Goal: Check status

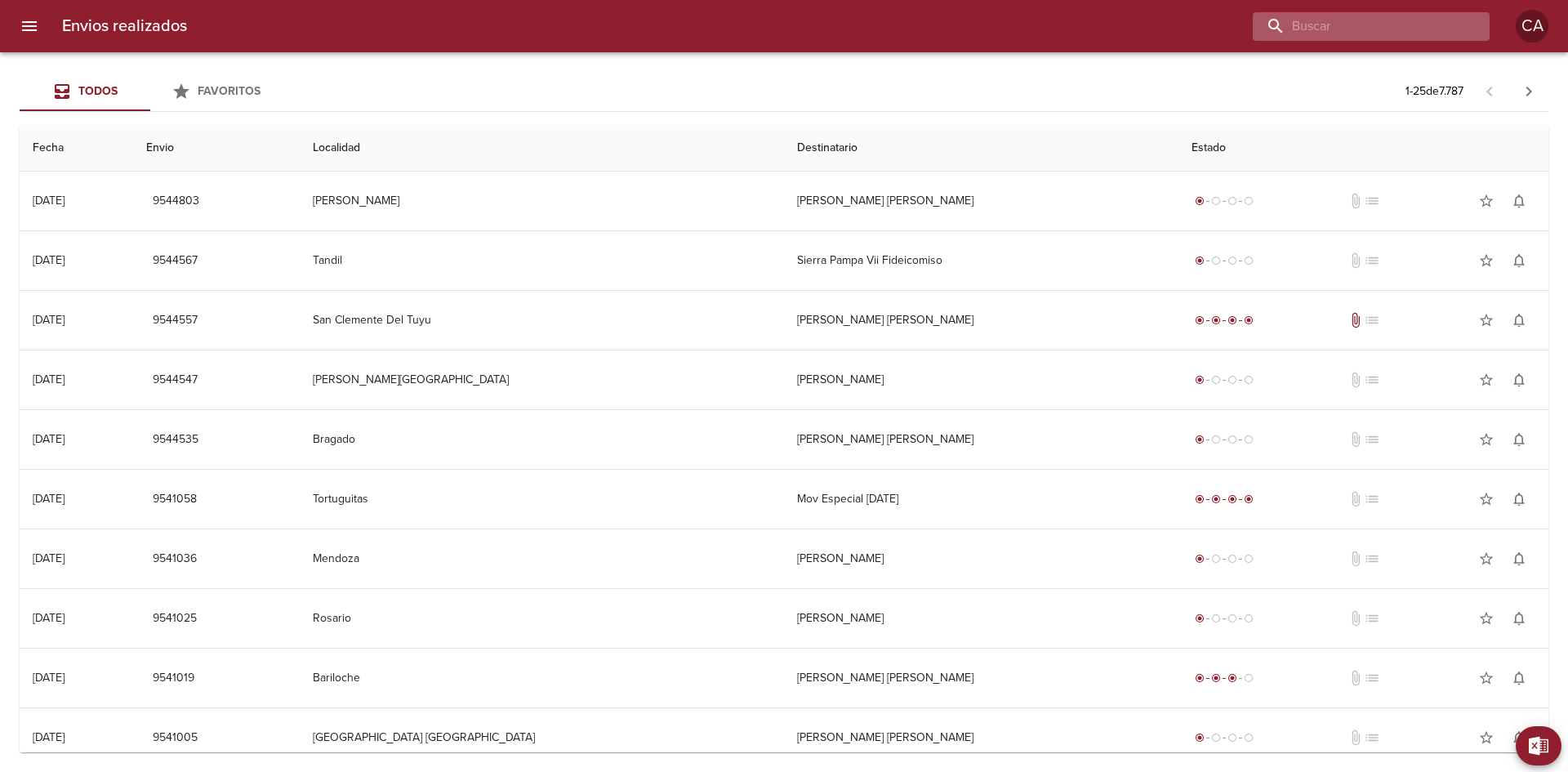
click at [1377, 20] on input "buscar" at bounding box center [1358, 27] width 209 height 29
paste input "[PERSON_NAME] [PERSON_NAME]"
type input "[PERSON_NAME] [PERSON_NAME]"
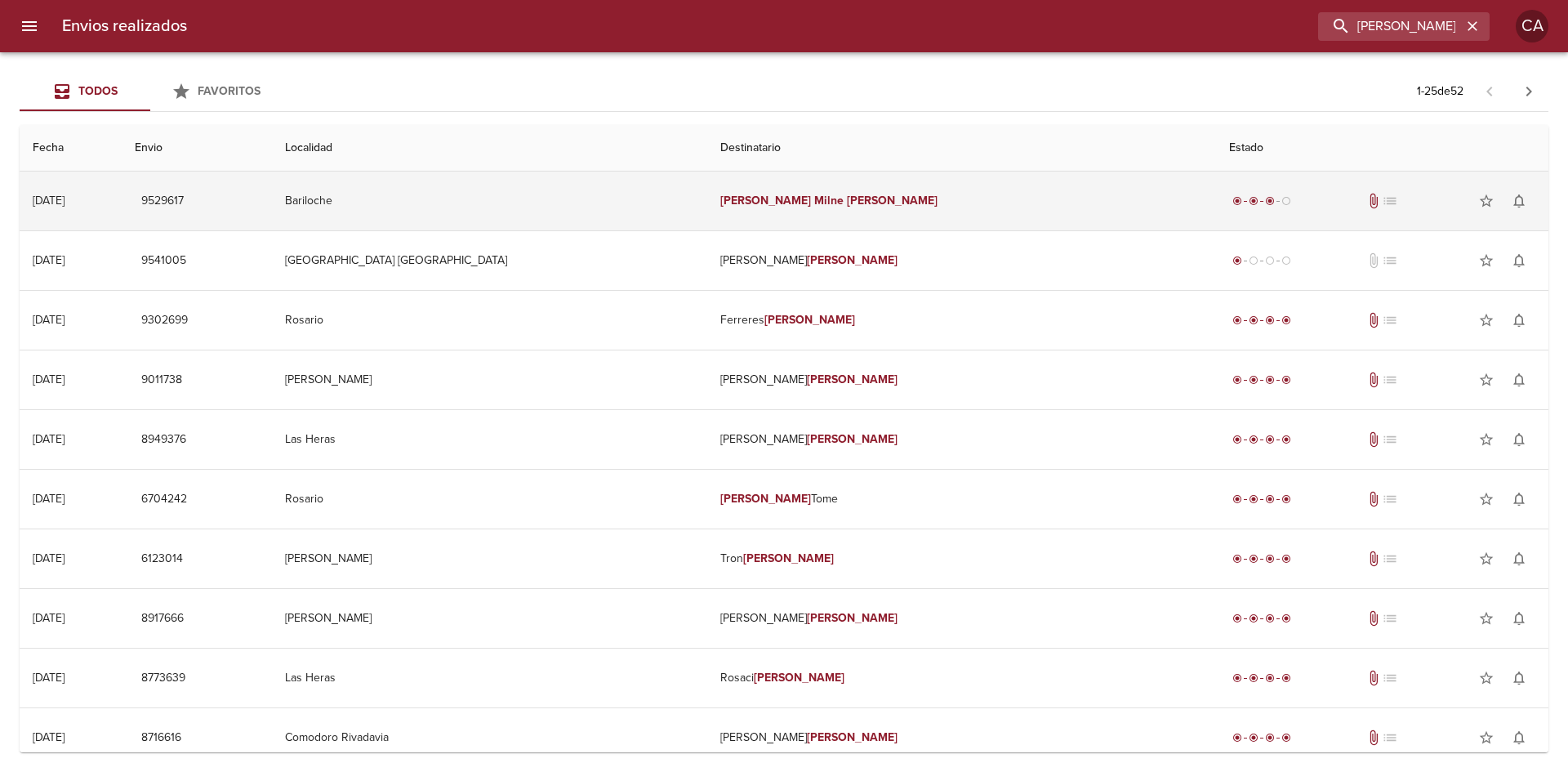
click at [462, 198] on td "Bariloche" at bounding box center [490, 201] width 436 height 59
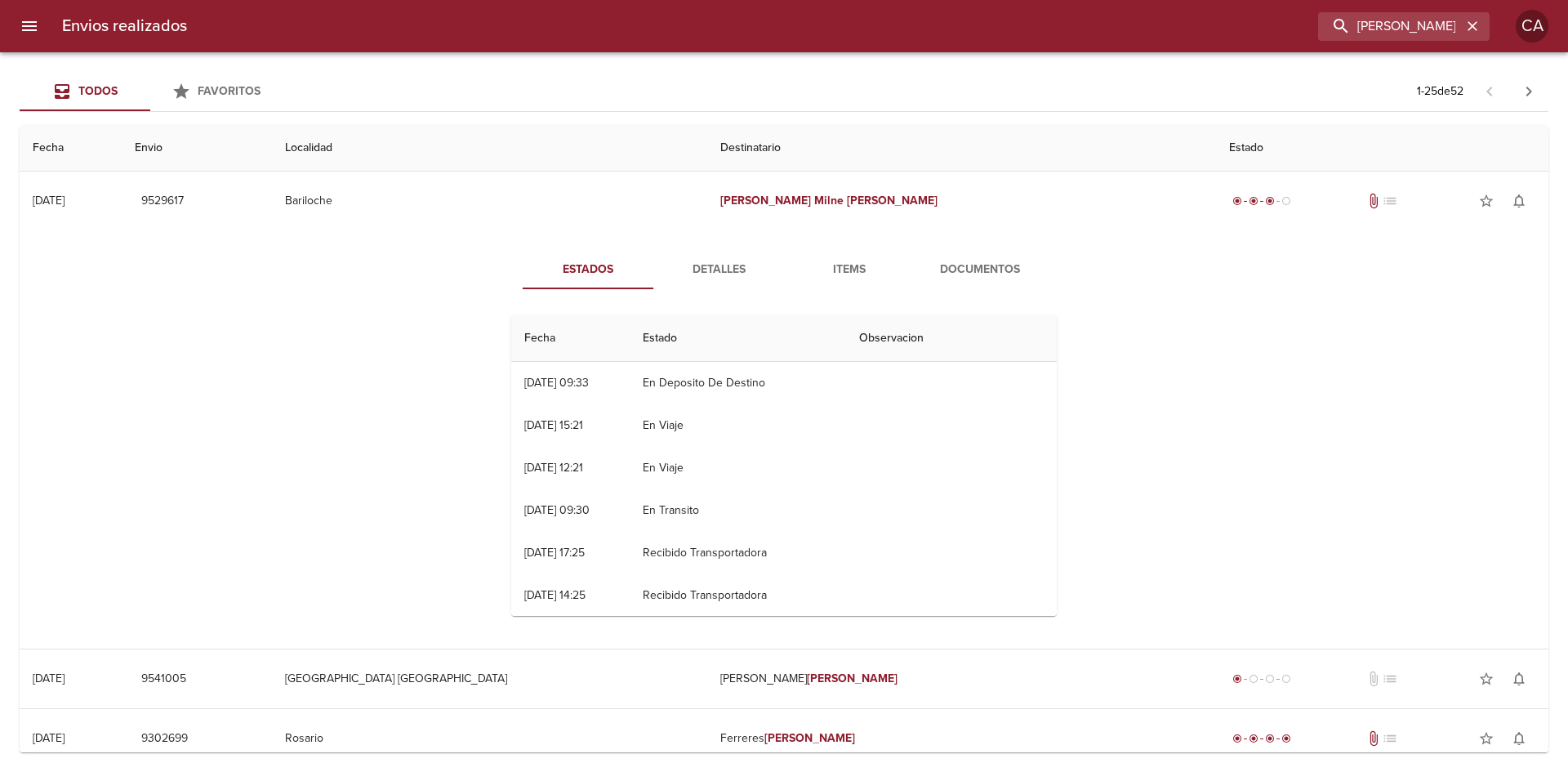
click at [713, 269] on span "Detalles" at bounding box center [719, 270] width 111 height 20
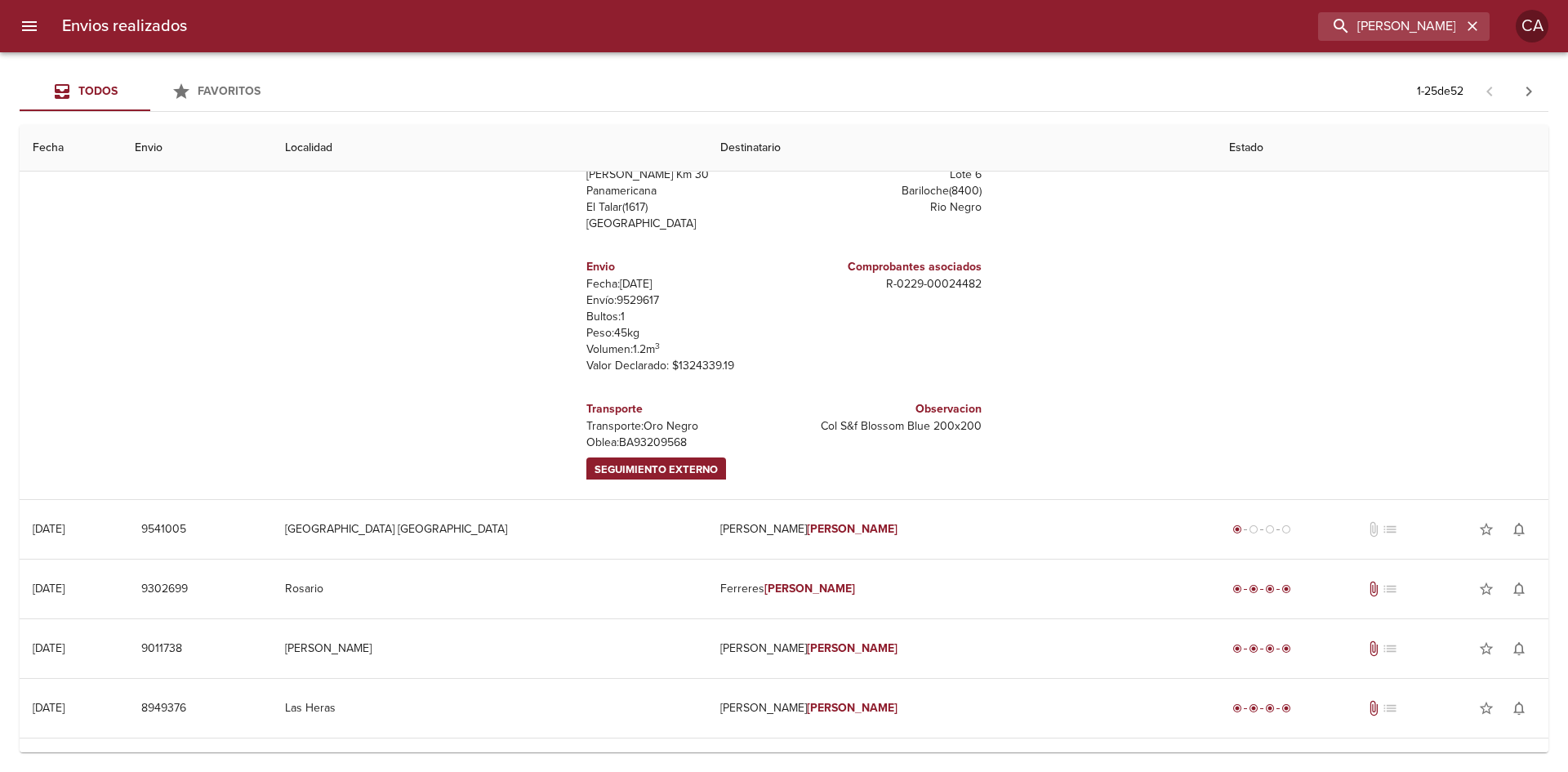
scroll to position [163, 0]
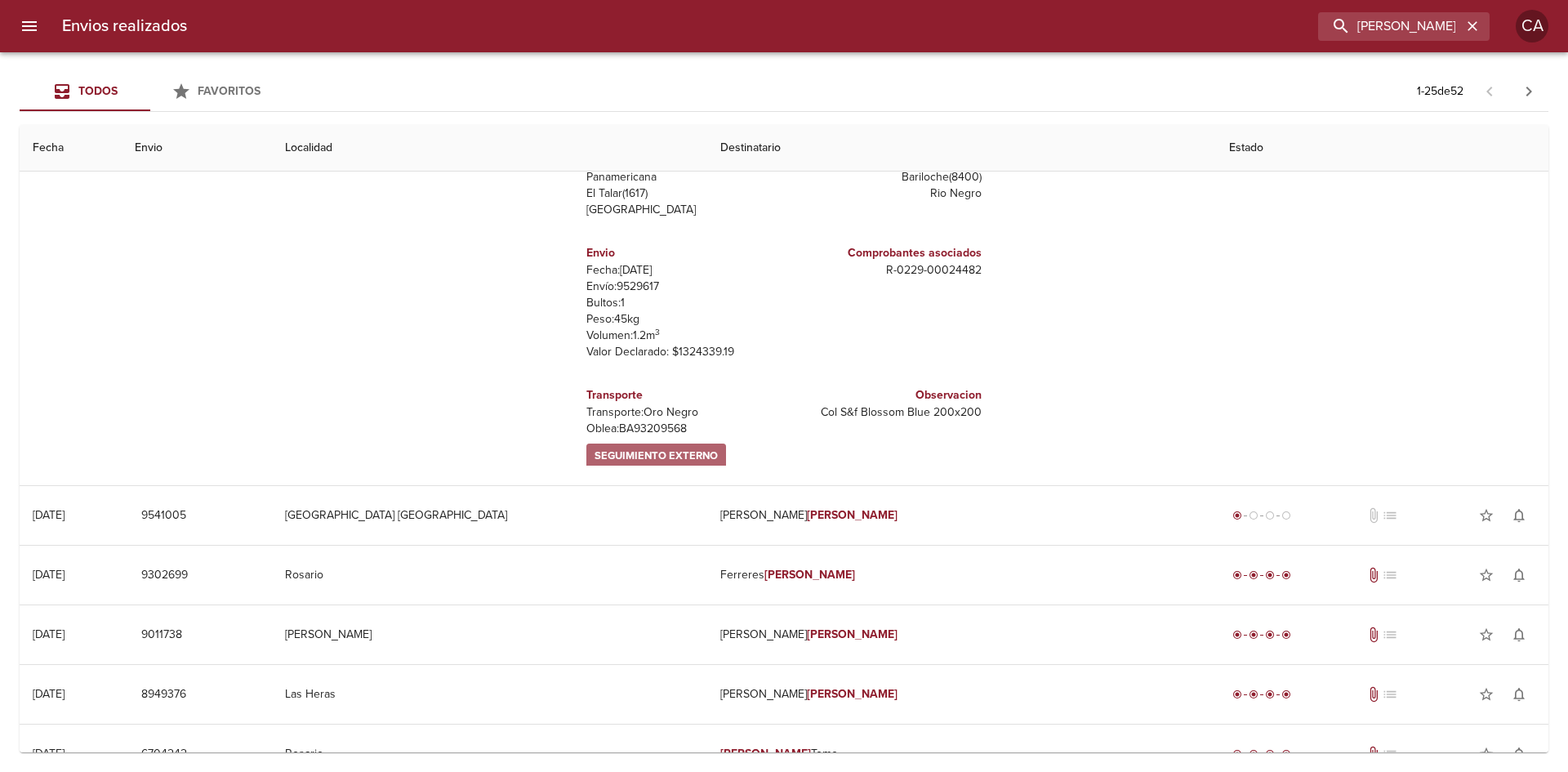
click at [671, 447] on span "Seguimiento Externo" at bounding box center [656, 456] width 123 height 19
drag, startPoint x: 686, startPoint y: 410, endPoint x: 613, endPoint y: 421, distance: 73.8
click at [613, 421] on p "[PERSON_NAME]: BA93209568" at bounding box center [682, 428] width 191 height 16
copy p "BA93209568"
click at [697, 421] on p "[PERSON_NAME]: BA93209568" at bounding box center [682, 428] width 191 height 16
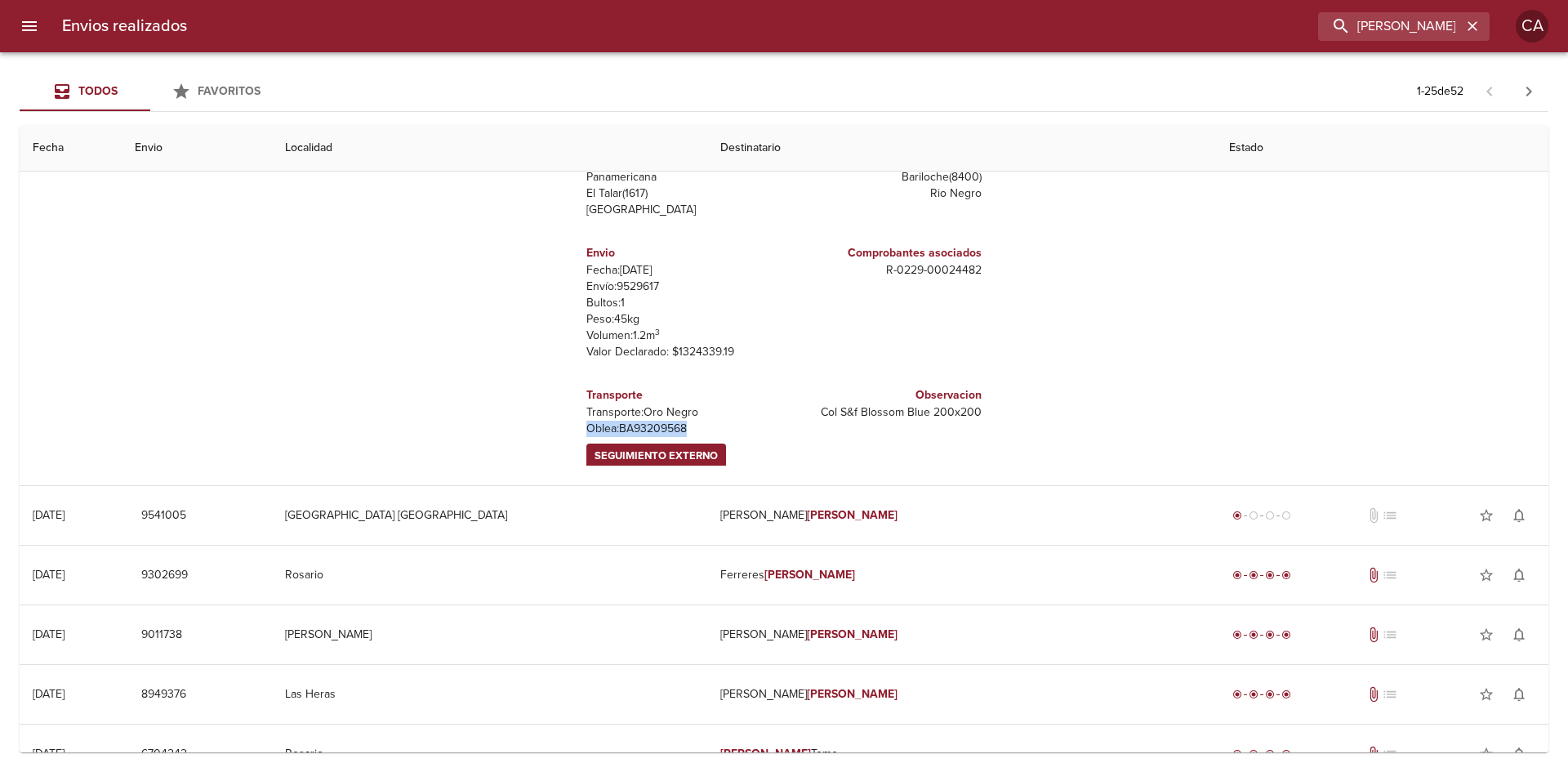
drag, startPoint x: 697, startPoint y: 413, endPoint x: 573, endPoint y: 413, distance: 124.0
click at [580, 413] on div "Transporte Transporte: Oro Negro [PERSON_NAME]: BA93209568 Seguimiento Externo" at bounding box center [682, 427] width 204 height 109
copy p "[PERSON_NAME]: BA93209568"
